Goal: Task Accomplishment & Management: Complete application form

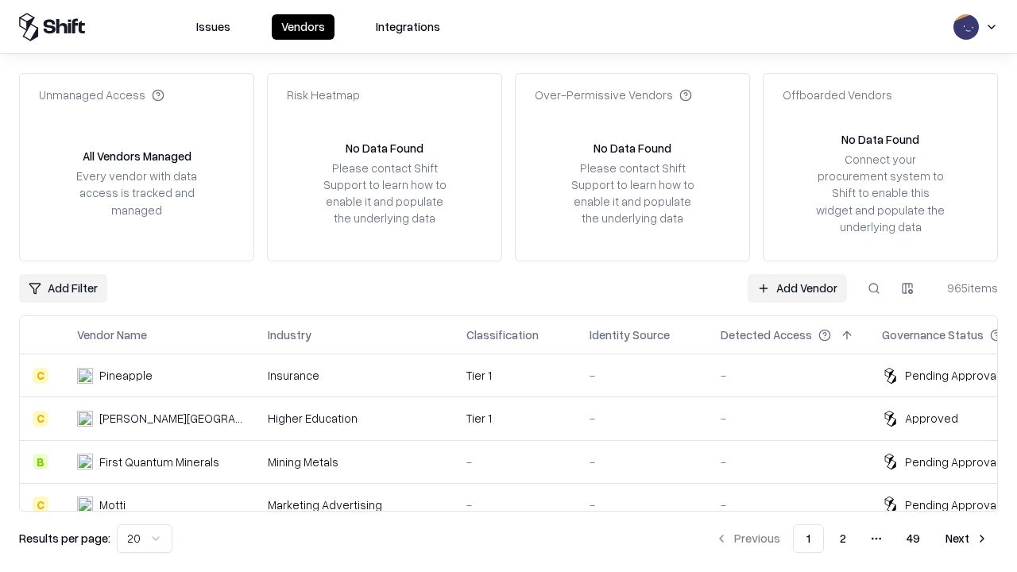
click at [797, 288] on link "Add Vendor" at bounding box center [797, 288] width 99 height 29
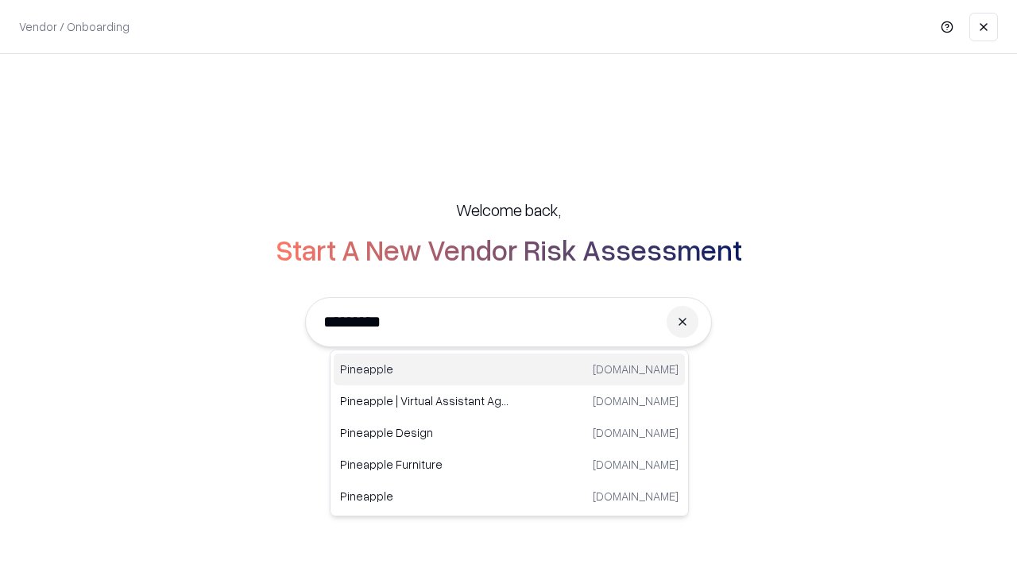
click at [509, 369] on div "Pineapple [DOMAIN_NAME]" at bounding box center [509, 370] width 351 height 32
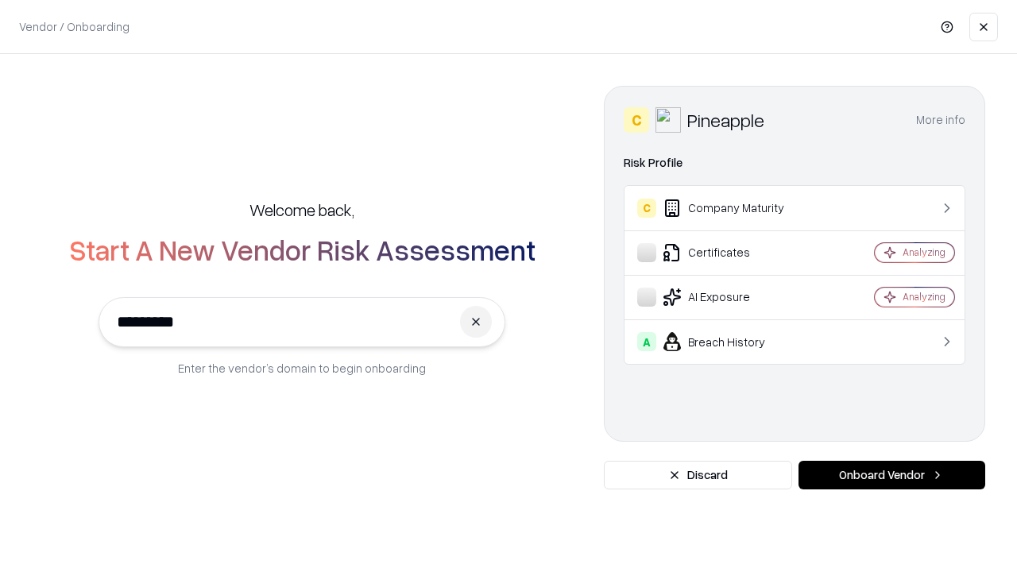
type input "*********"
click at [892, 475] on button "Onboard Vendor" at bounding box center [892, 475] width 187 height 29
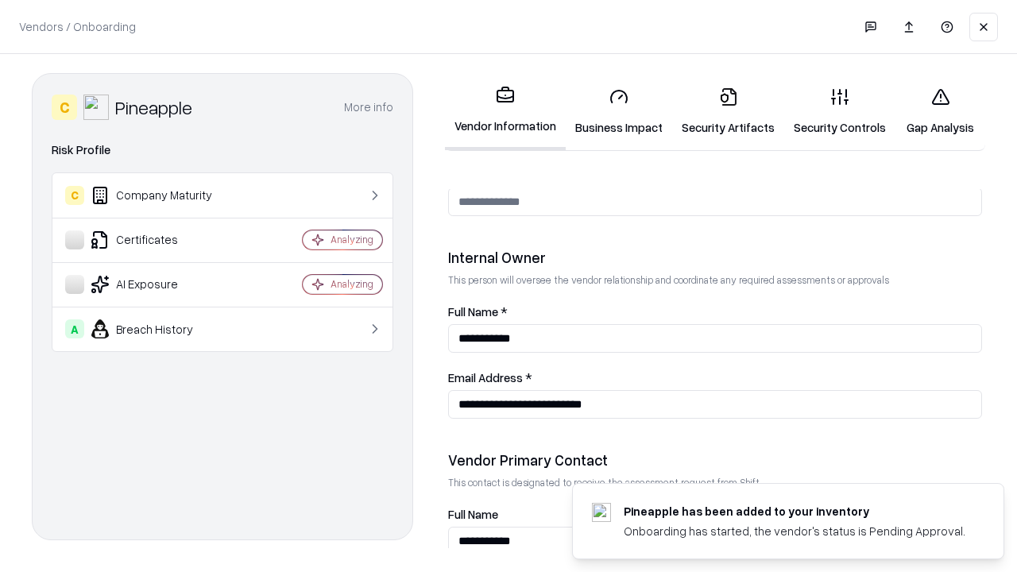
scroll to position [823, 0]
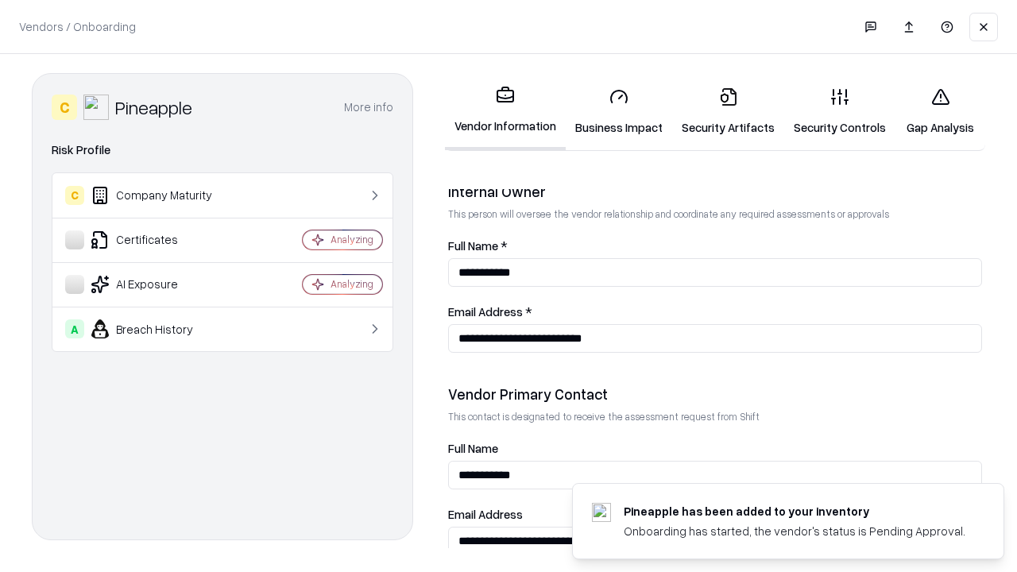
click at [619, 111] on link "Business Impact" at bounding box center [619, 112] width 106 height 74
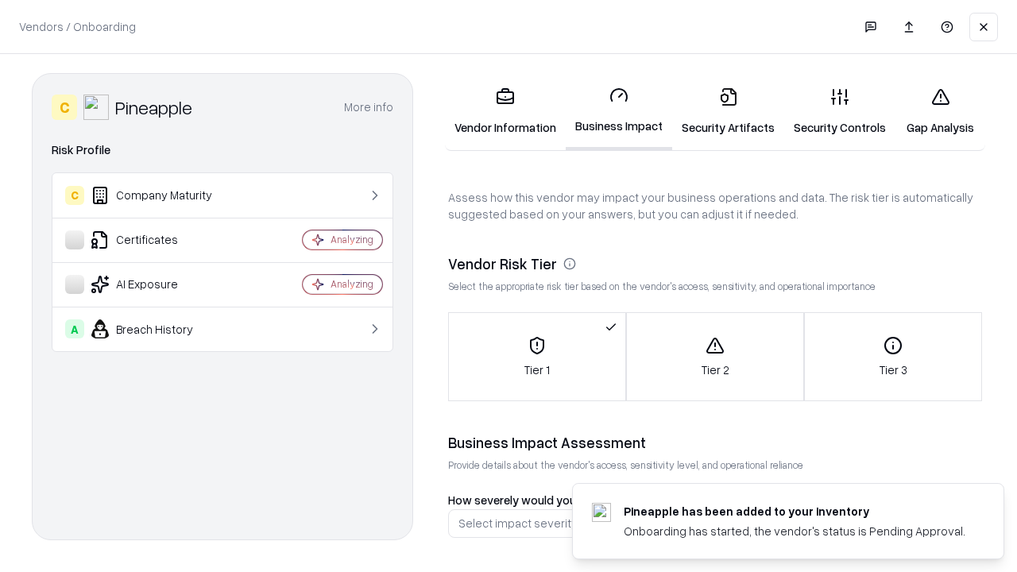
click at [728, 111] on link "Security Artifacts" at bounding box center [728, 112] width 112 height 74
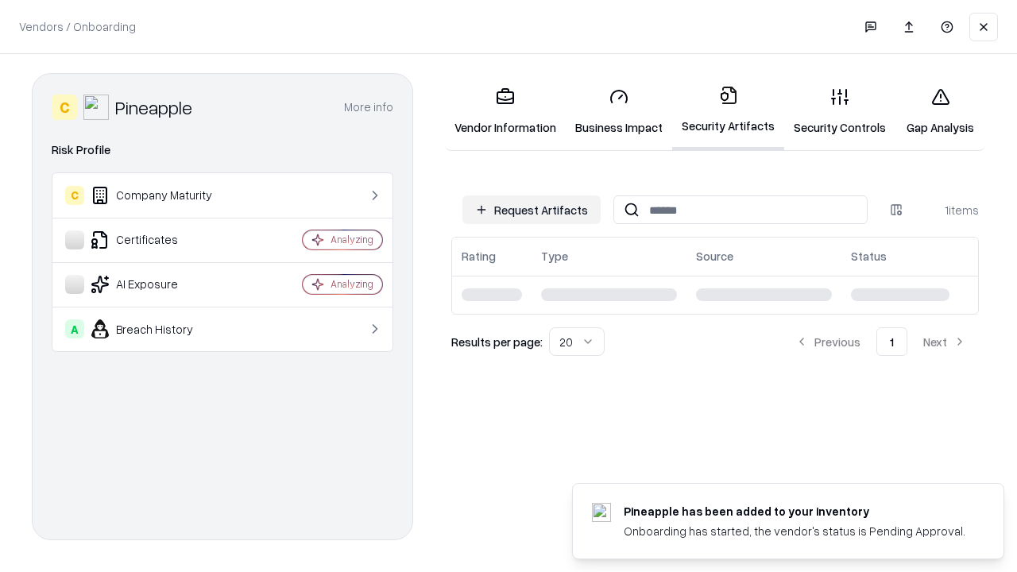
click at [532, 210] on button "Request Artifacts" at bounding box center [531, 209] width 138 height 29
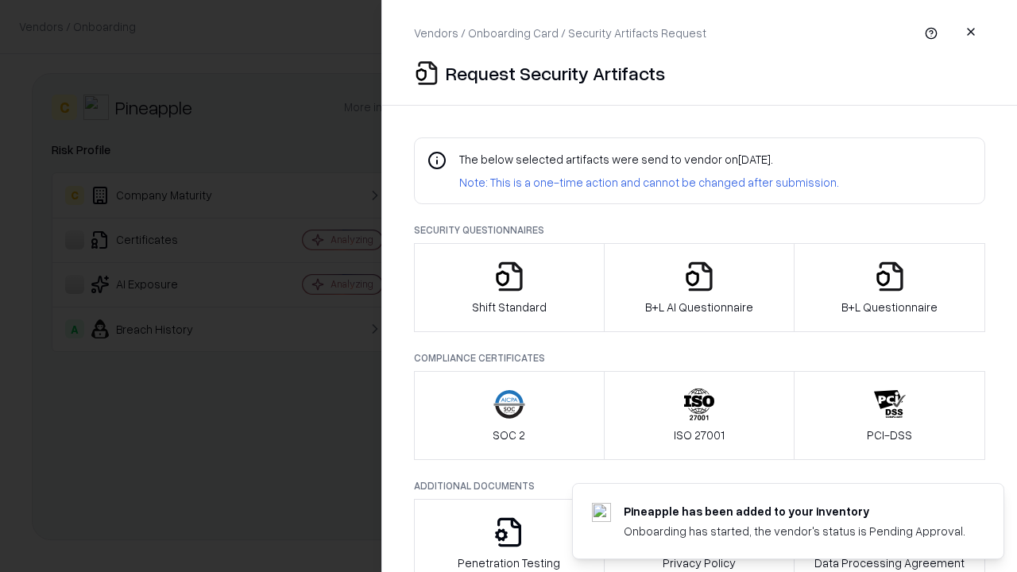
click at [509, 288] on icon "button" at bounding box center [509, 277] width 32 height 32
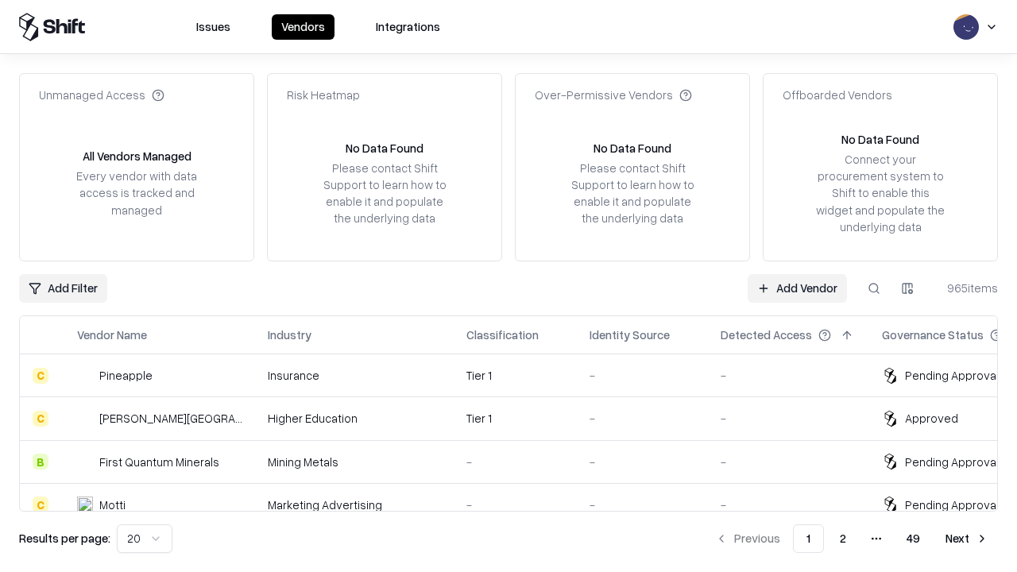
click at [797, 288] on link "Add Vendor" at bounding box center [797, 288] width 99 height 29
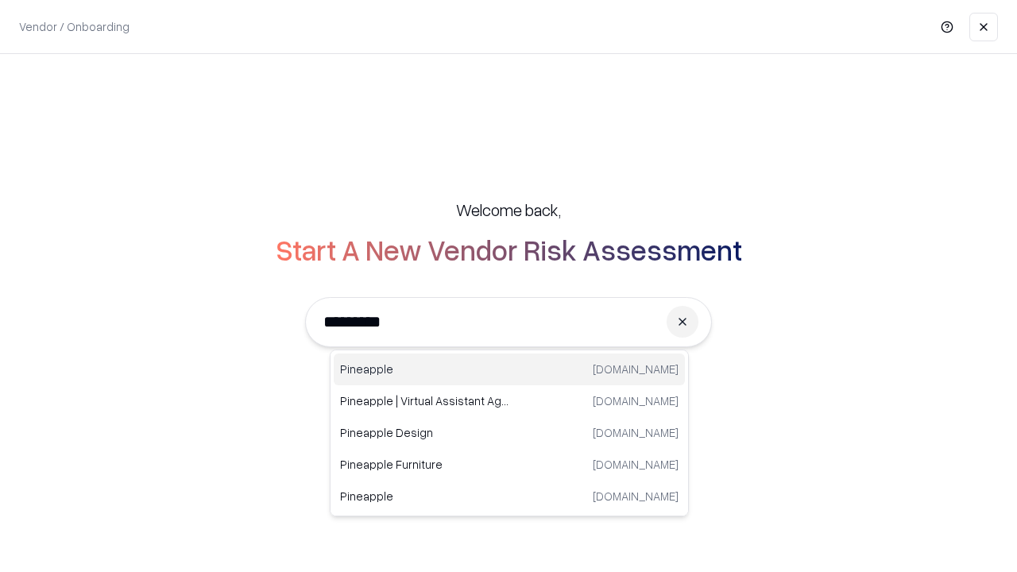
click at [509, 369] on div "Pineapple [DOMAIN_NAME]" at bounding box center [509, 370] width 351 height 32
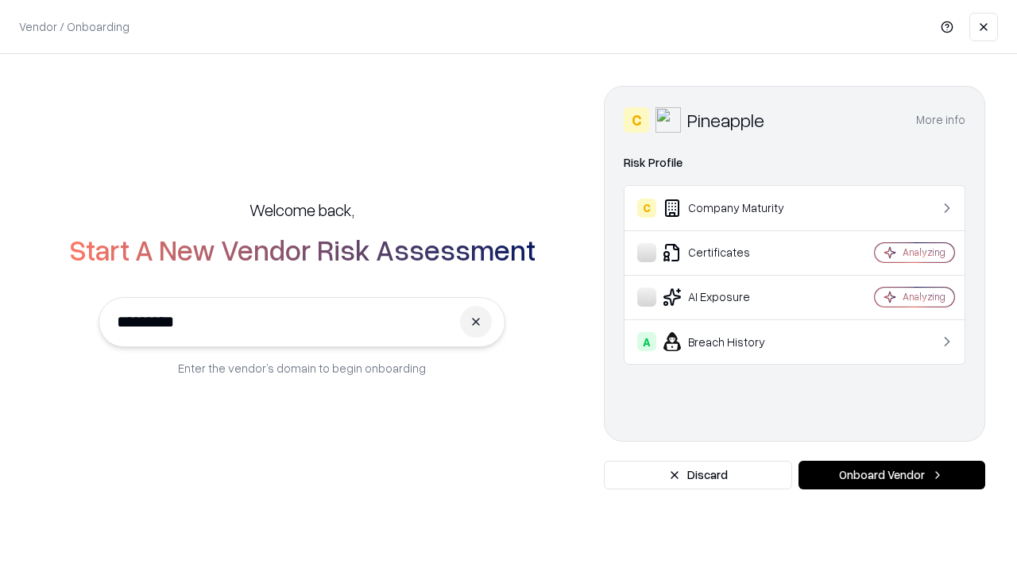
type input "*********"
click at [892, 475] on button "Onboard Vendor" at bounding box center [892, 475] width 187 height 29
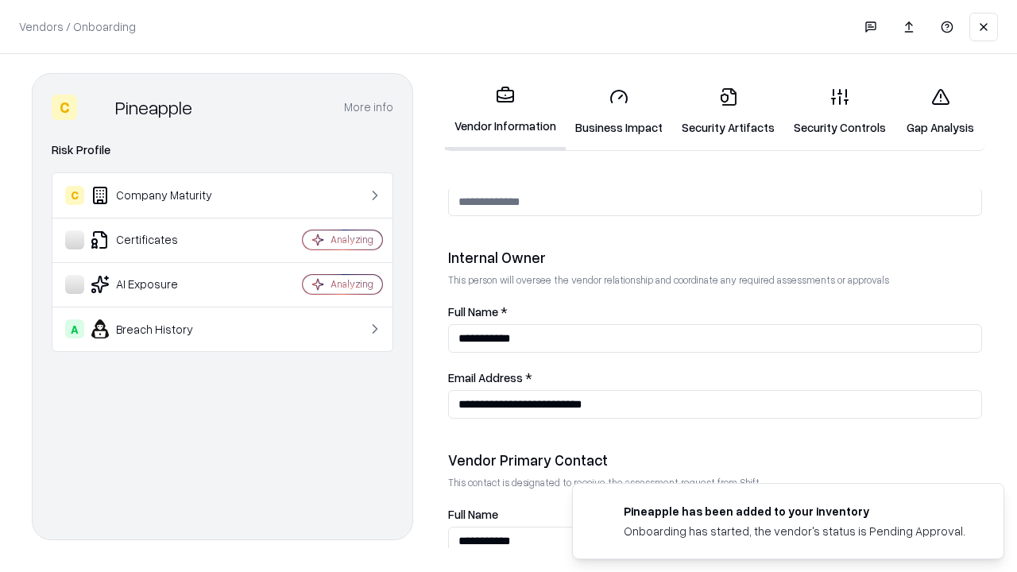
scroll to position [823, 0]
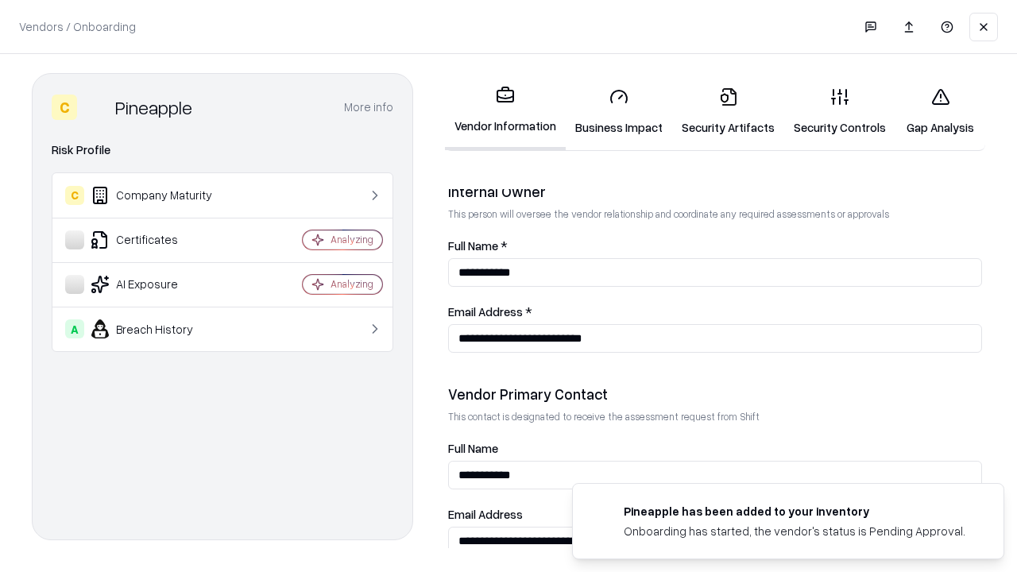
click at [940, 111] on link "Gap Analysis" at bounding box center [941, 112] width 90 height 74
